Goal: Information Seeking & Learning: Learn about a topic

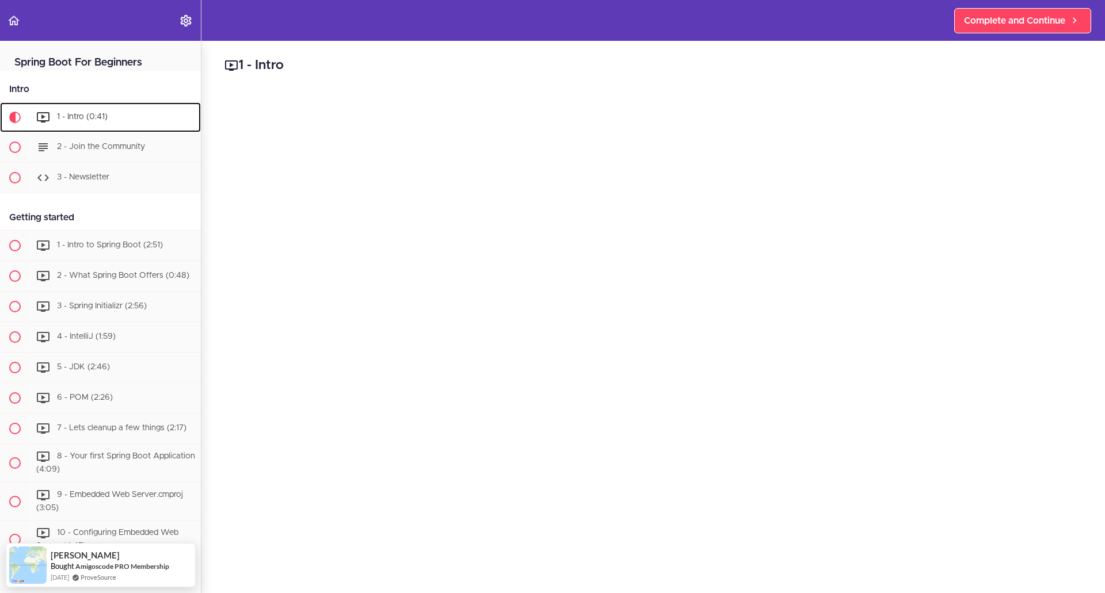
click at [89, 132] on link "1 - Intro (0:41)" at bounding box center [100, 117] width 201 height 30
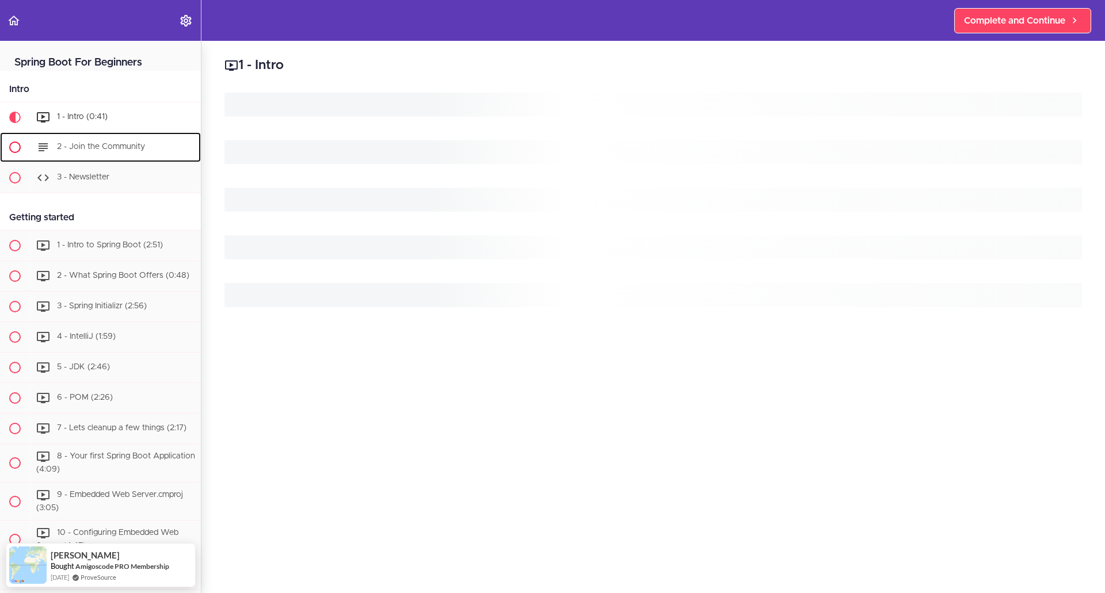
click at [96, 147] on ul "1 - Intro (0:41) 2 - Join the Community" at bounding box center [100, 147] width 201 height 91
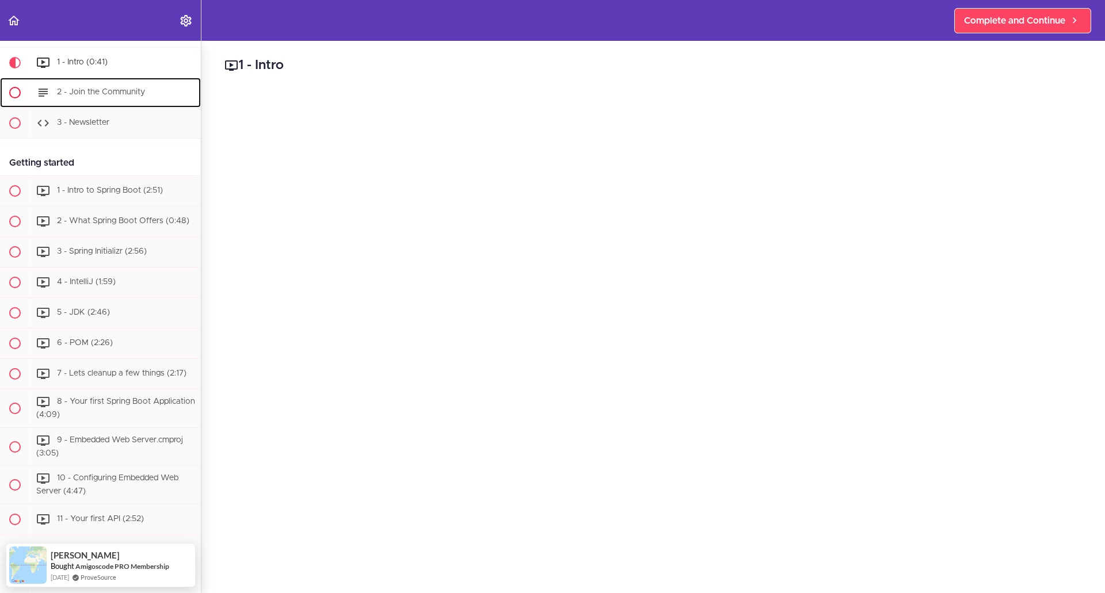
scroll to position [59, 0]
click at [86, 89] on span "2 - Join the Community" at bounding box center [101, 91] width 88 height 8
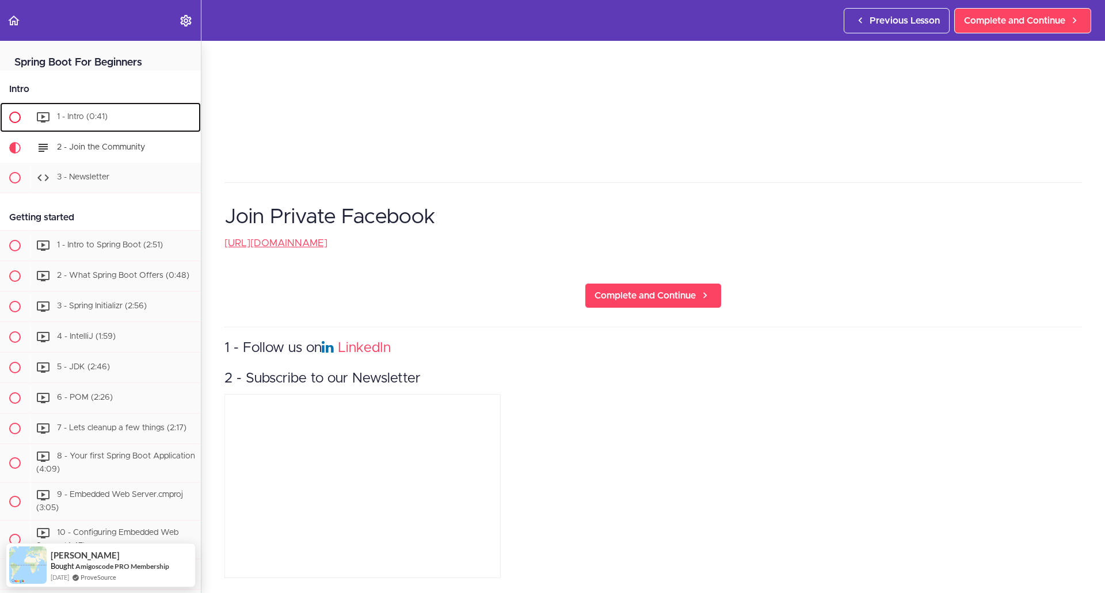
click at [94, 128] on div "1 - Intro (0:41)" at bounding box center [115, 117] width 171 height 25
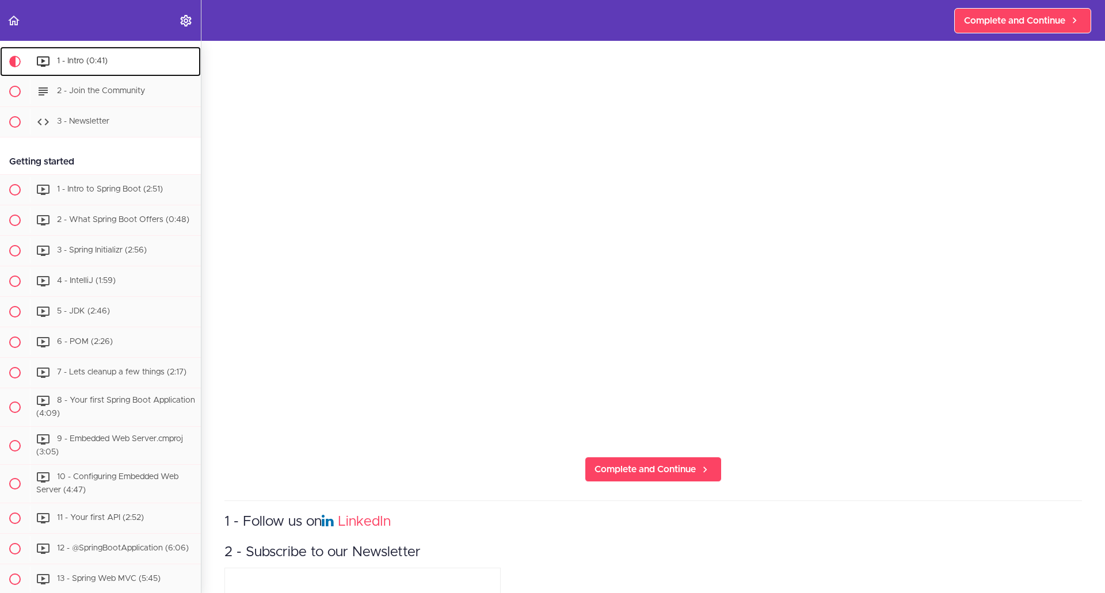
scroll to position [288, 0]
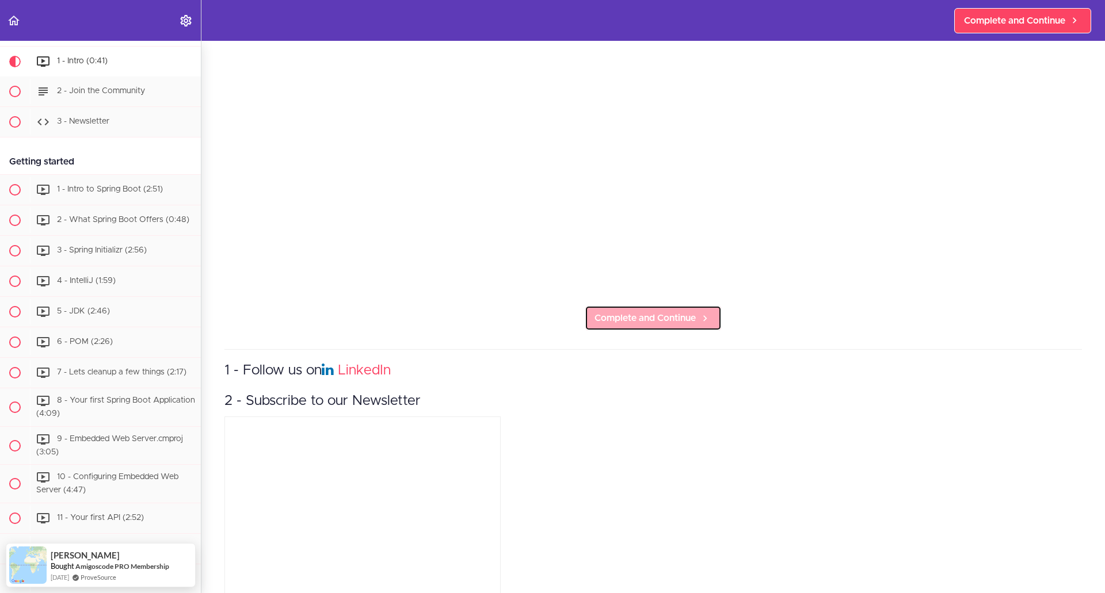
click at [641, 317] on span "Complete and Continue" at bounding box center [644, 318] width 101 height 14
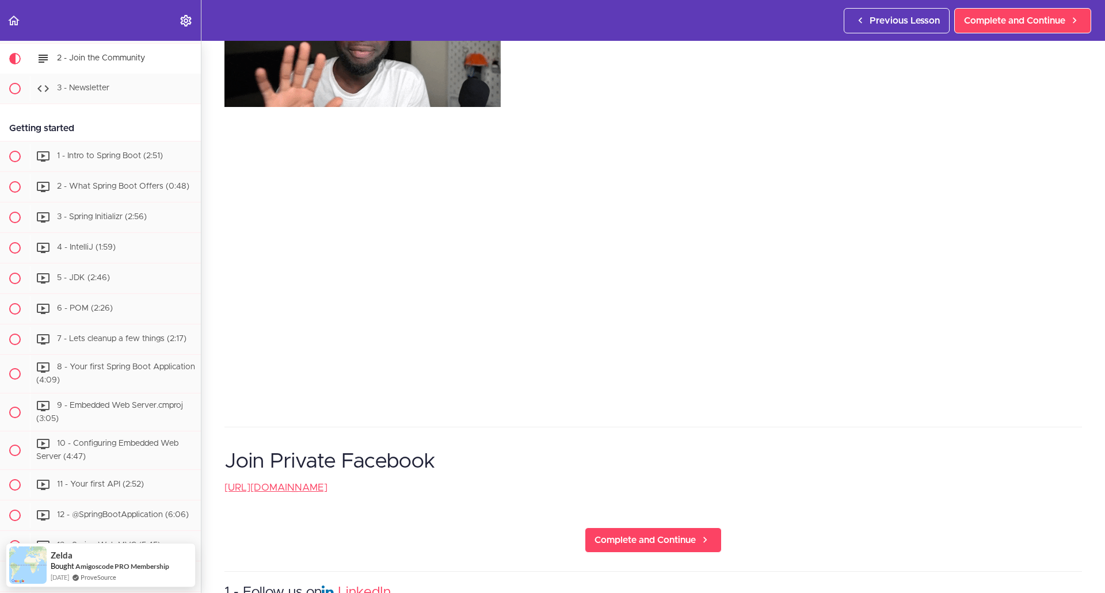
scroll to position [288, 0]
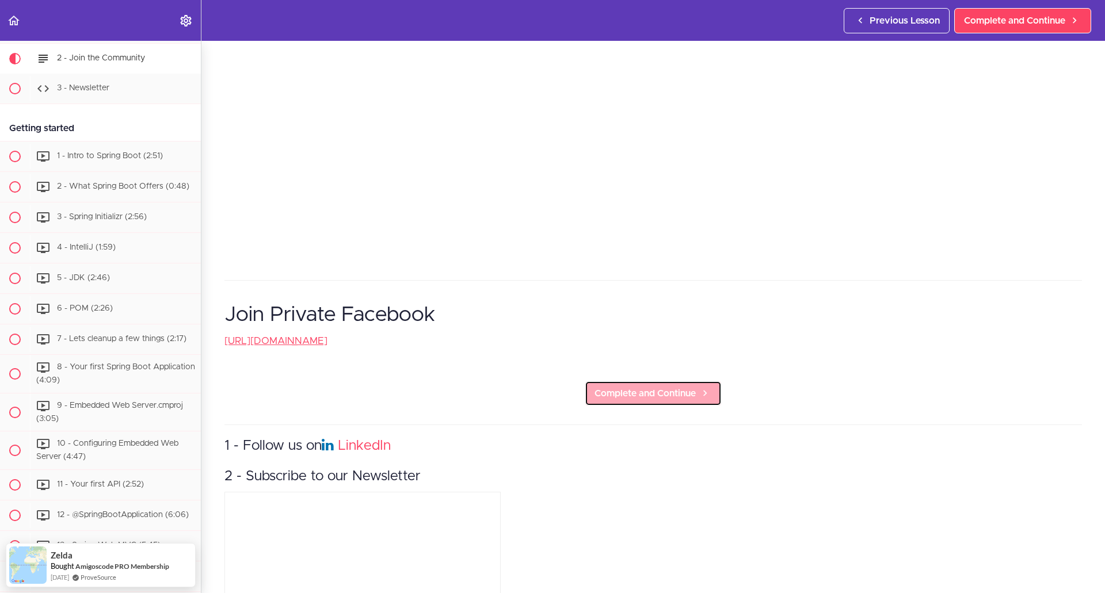
click at [686, 387] on span "Complete and Continue" at bounding box center [644, 394] width 101 height 14
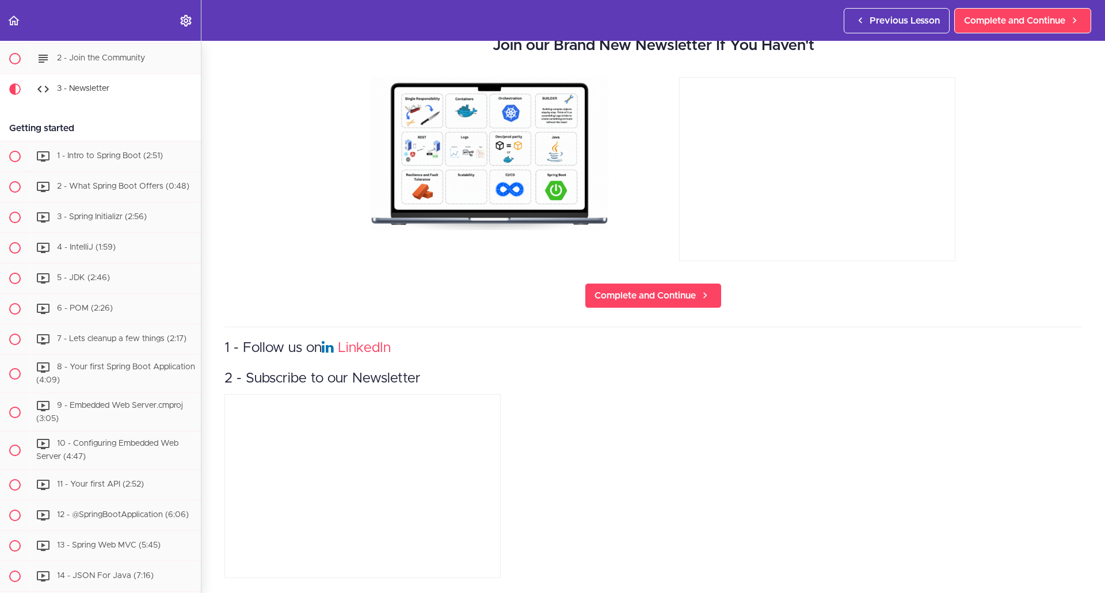
scroll to position [123, 0]
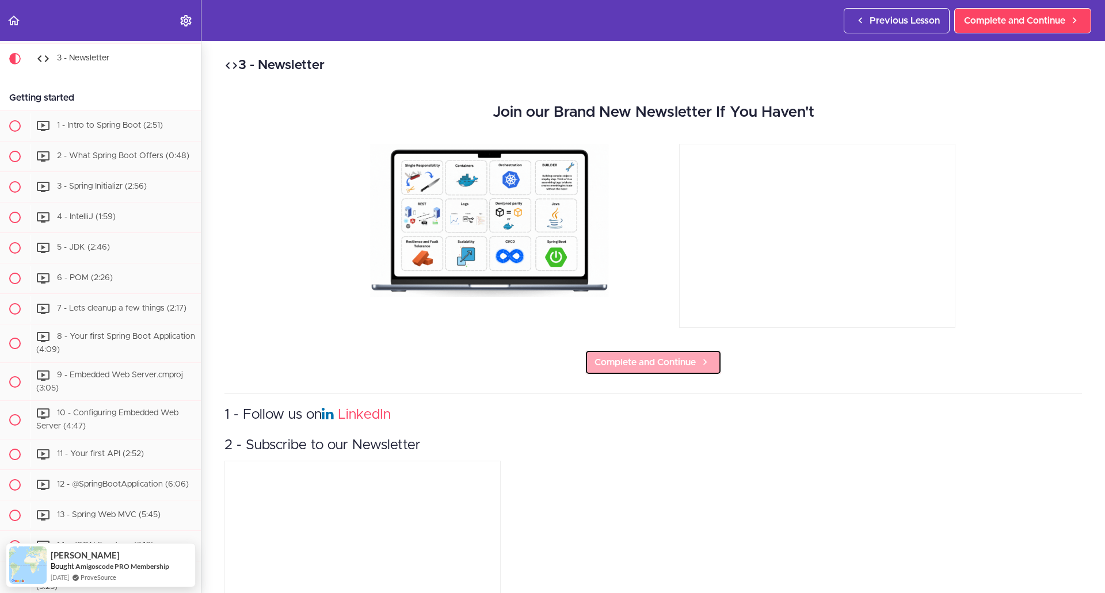
click at [657, 359] on span "Complete and Continue" at bounding box center [644, 363] width 101 height 14
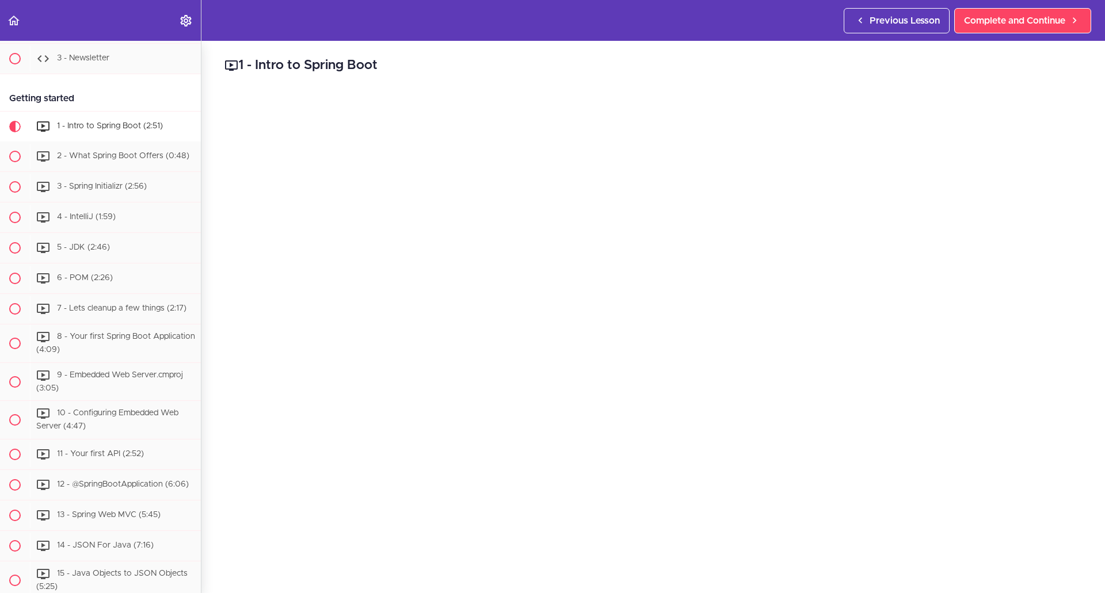
scroll to position [190, 0]
